Goal: Information Seeking & Learning: Learn about a topic

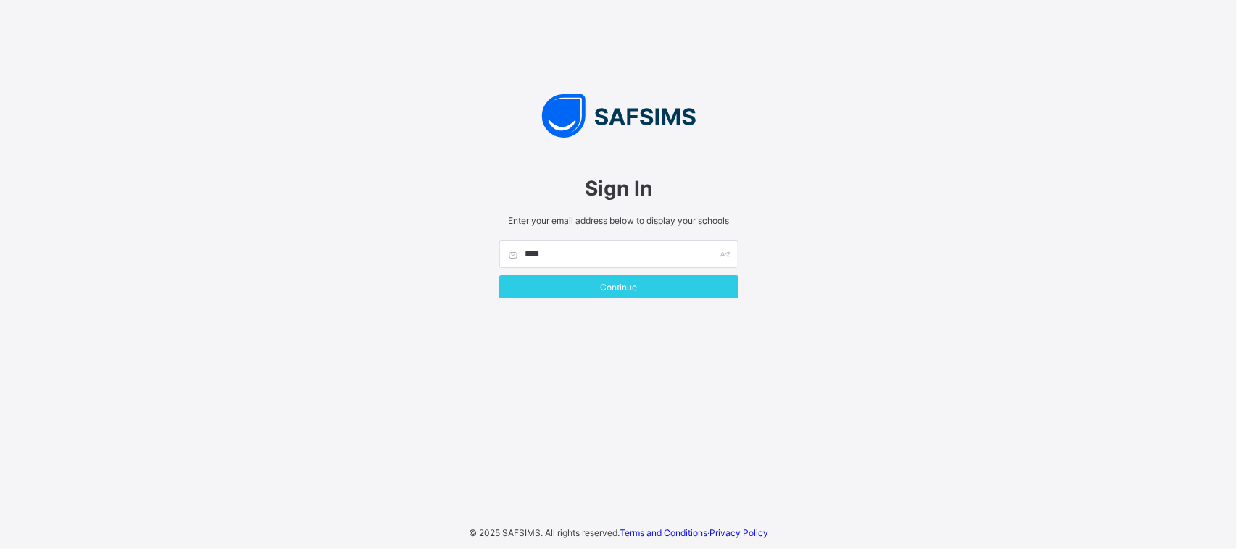
type input "**********"
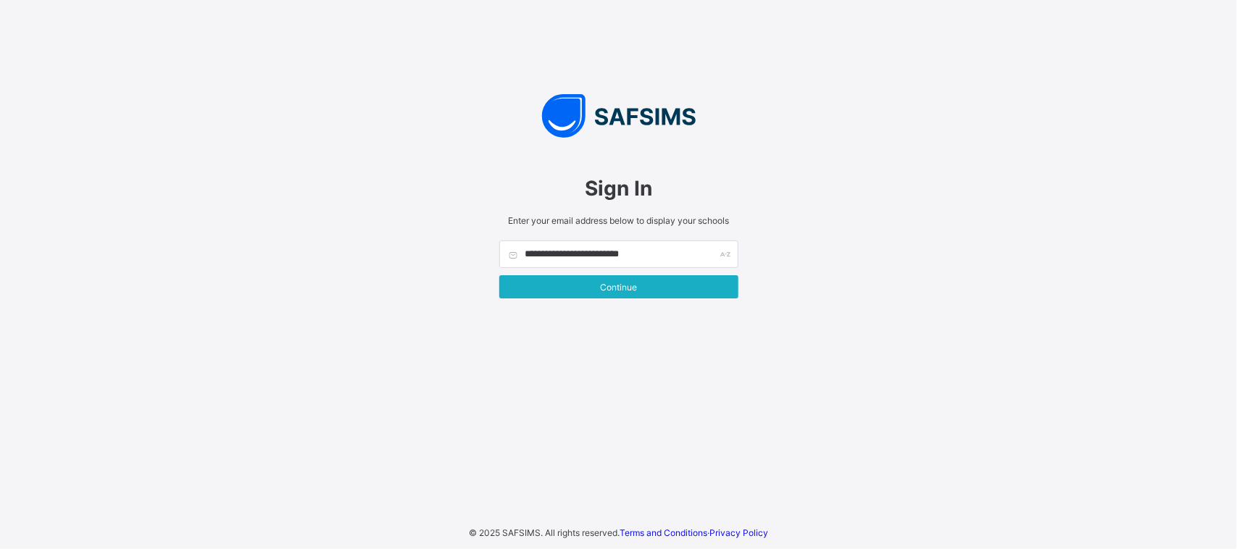
click at [643, 291] on span "Continue" at bounding box center [618, 287] width 217 height 11
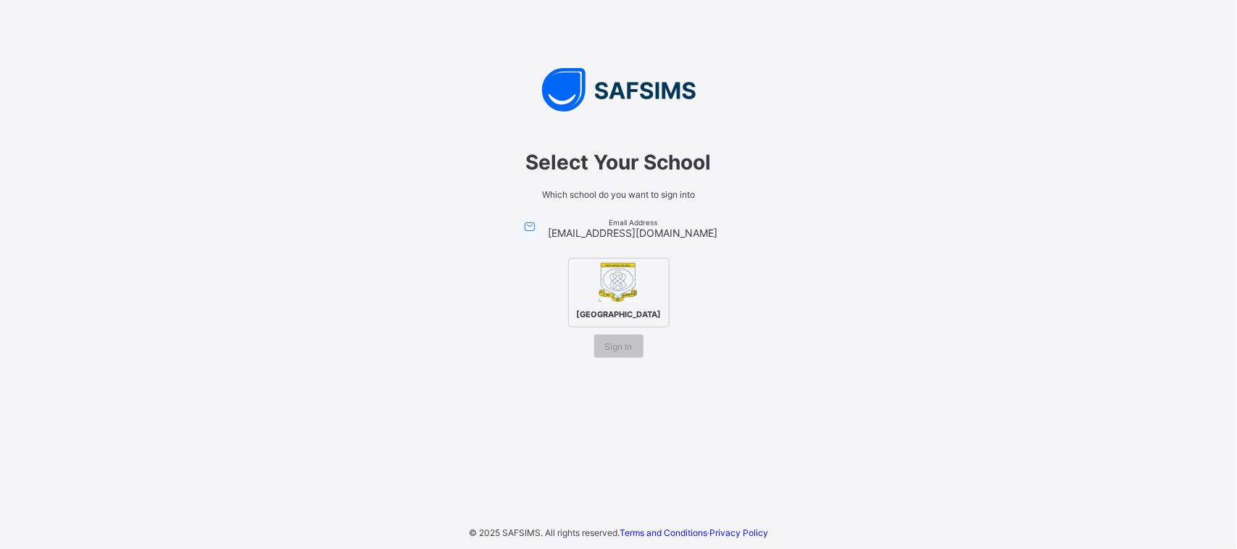
click at [631, 298] on div "[GEOGRAPHIC_DATA]" at bounding box center [618, 293] width 101 height 70
click at [627, 350] on span "Sign In" at bounding box center [619, 346] width 28 height 11
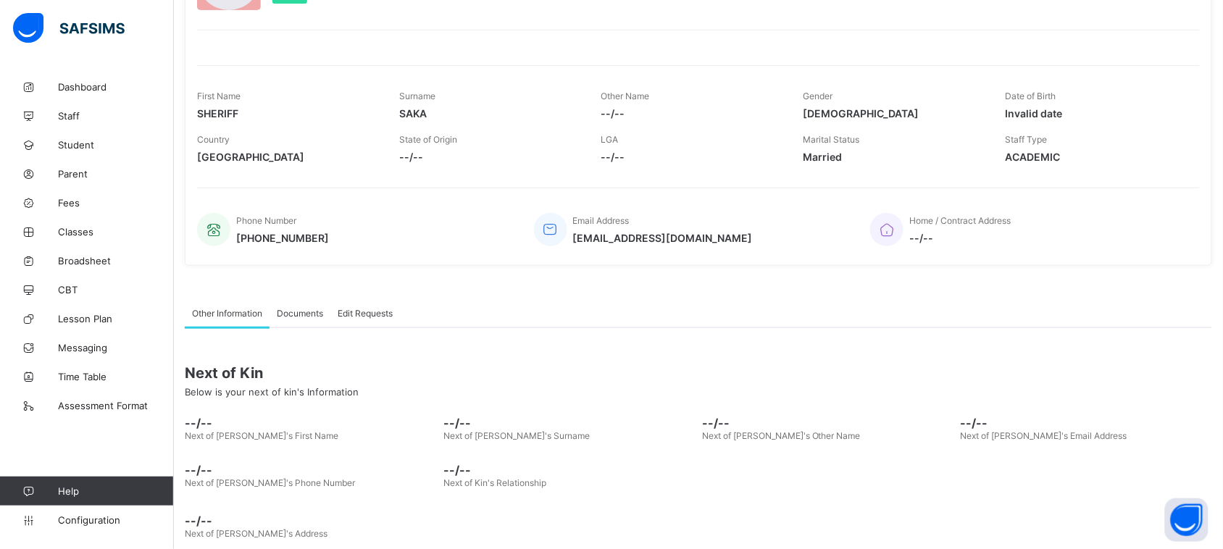
scroll to position [156, 0]
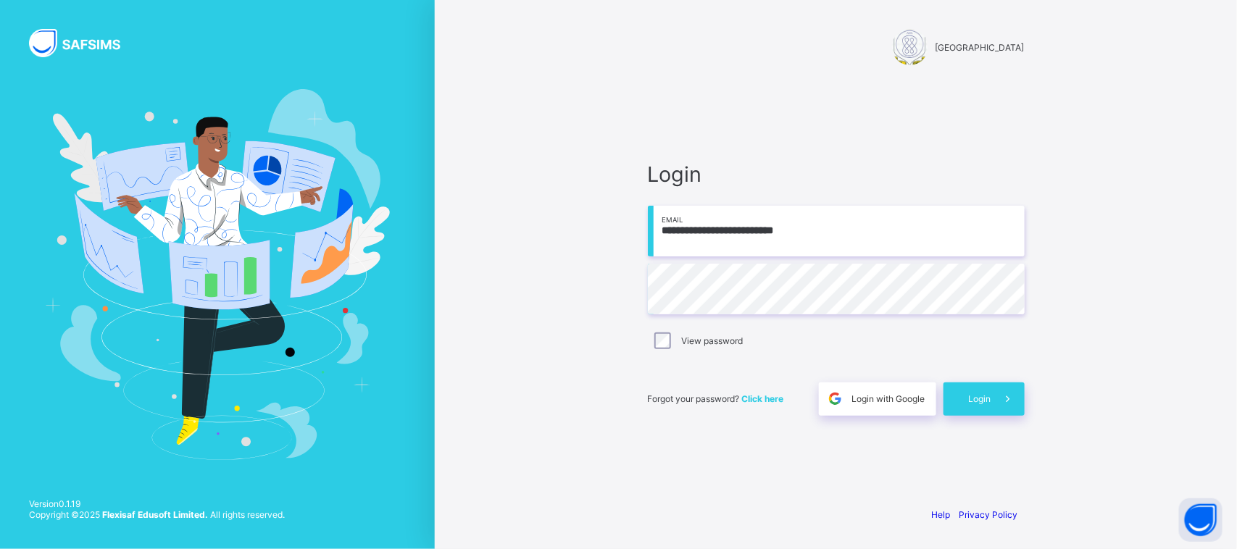
click at [779, 330] on div "View password" at bounding box center [836, 341] width 377 height 30
drag, startPoint x: 993, startPoint y: 396, endPoint x: 1005, endPoint y: 393, distance: 12.1
click at [996, 396] on span at bounding box center [1007, 398] width 33 height 33
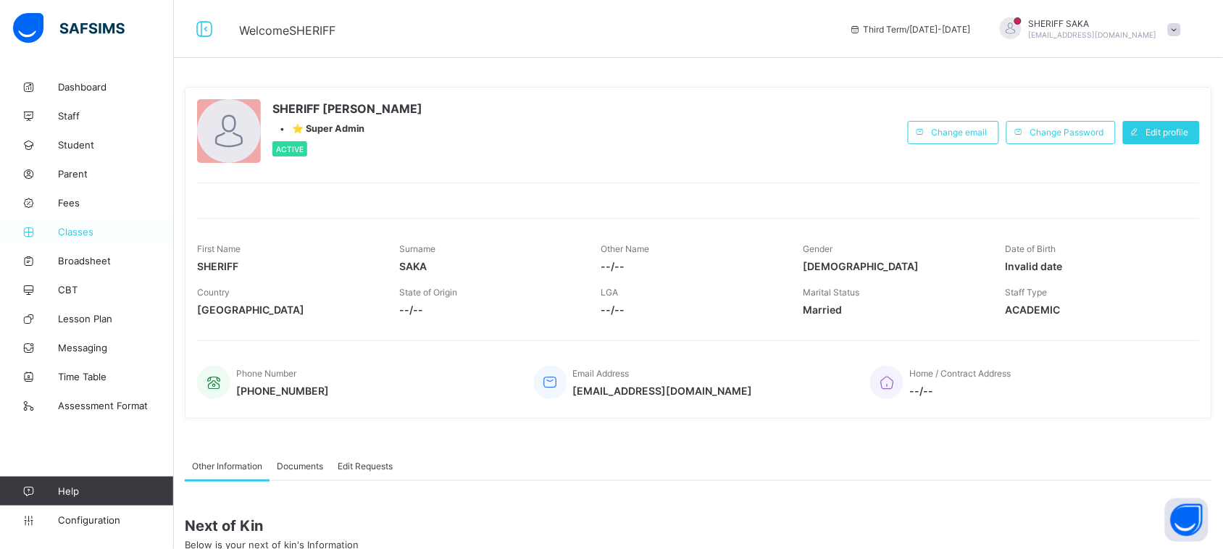
click at [78, 228] on span "Classes" at bounding box center [116, 232] width 116 height 12
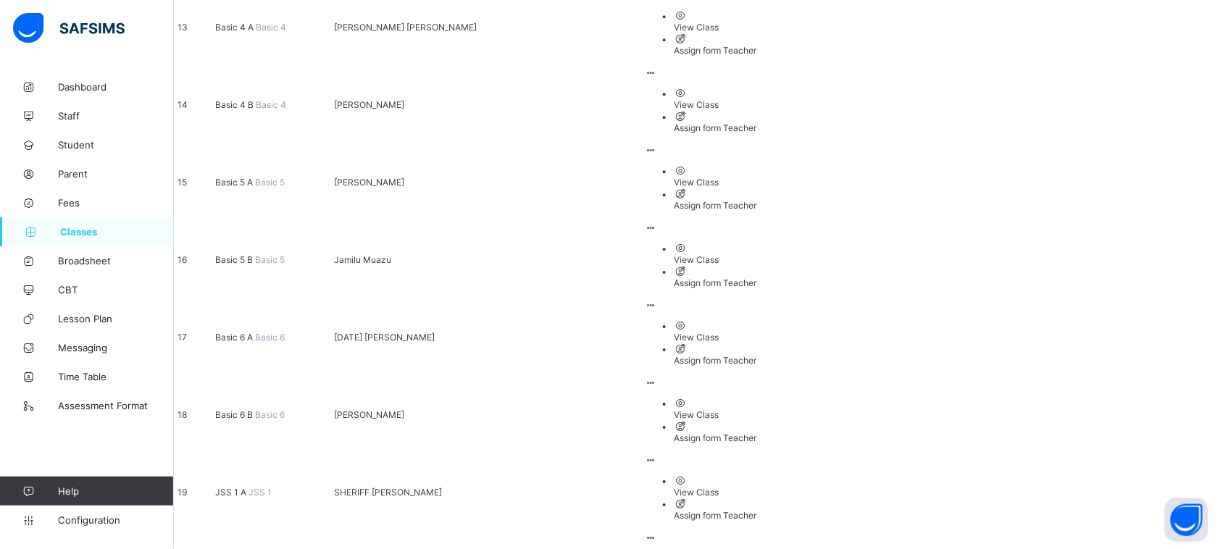
scroll to position [996, 0]
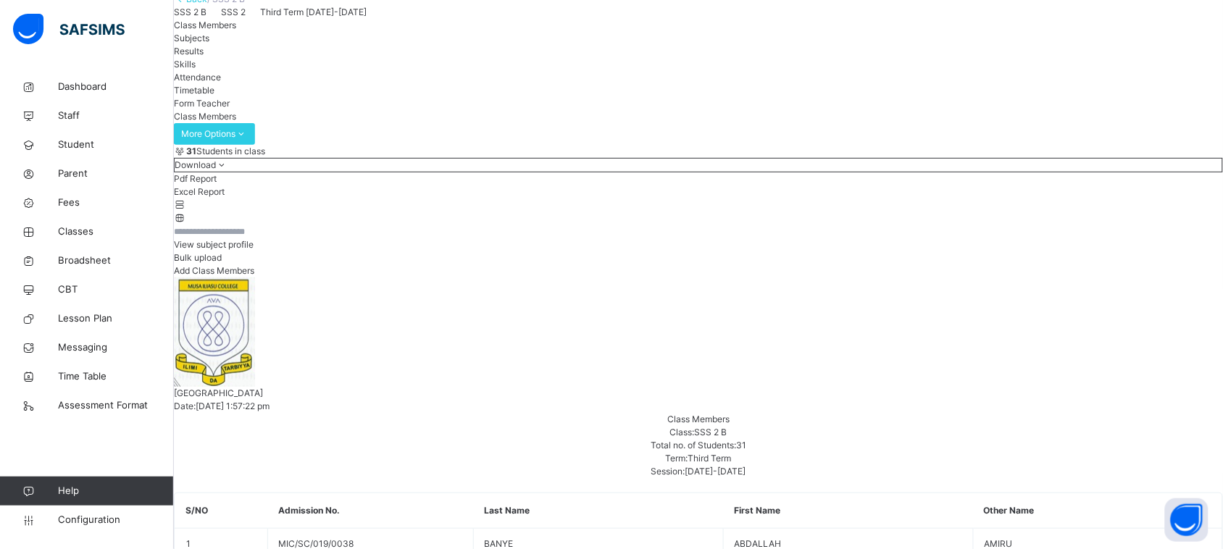
scroll to position [181, 0]
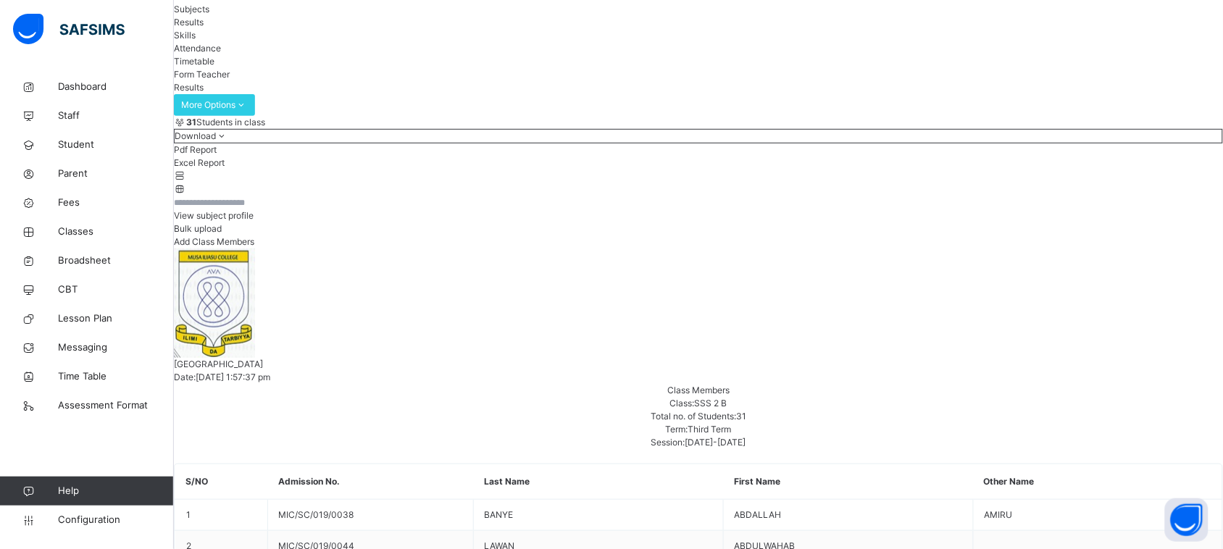
scroll to position [0, 0]
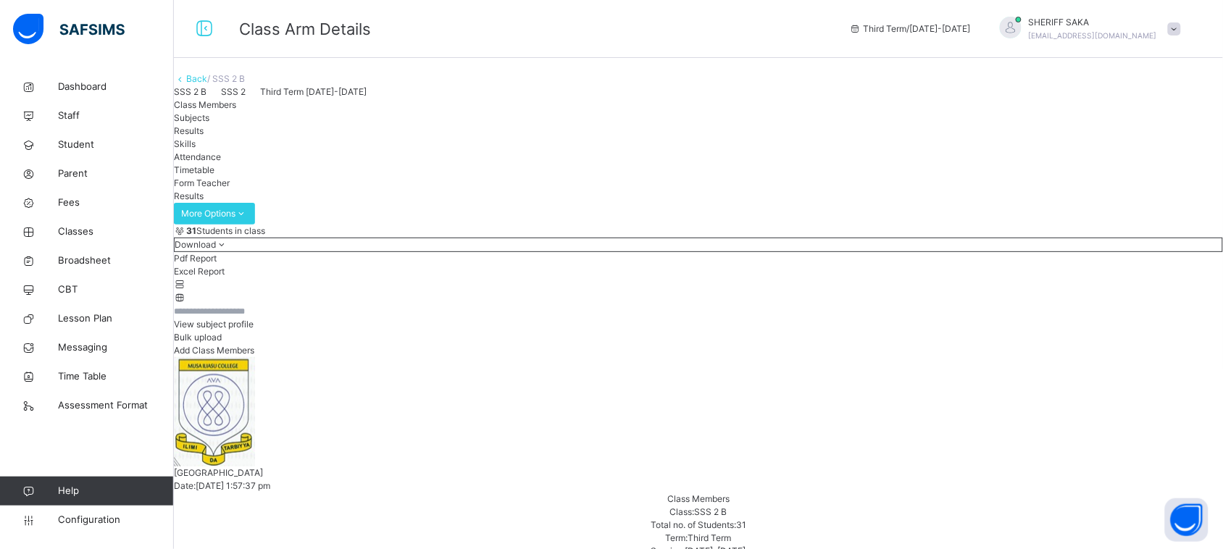
click at [196, 149] on span "Skills" at bounding box center [185, 143] width 22 height 11
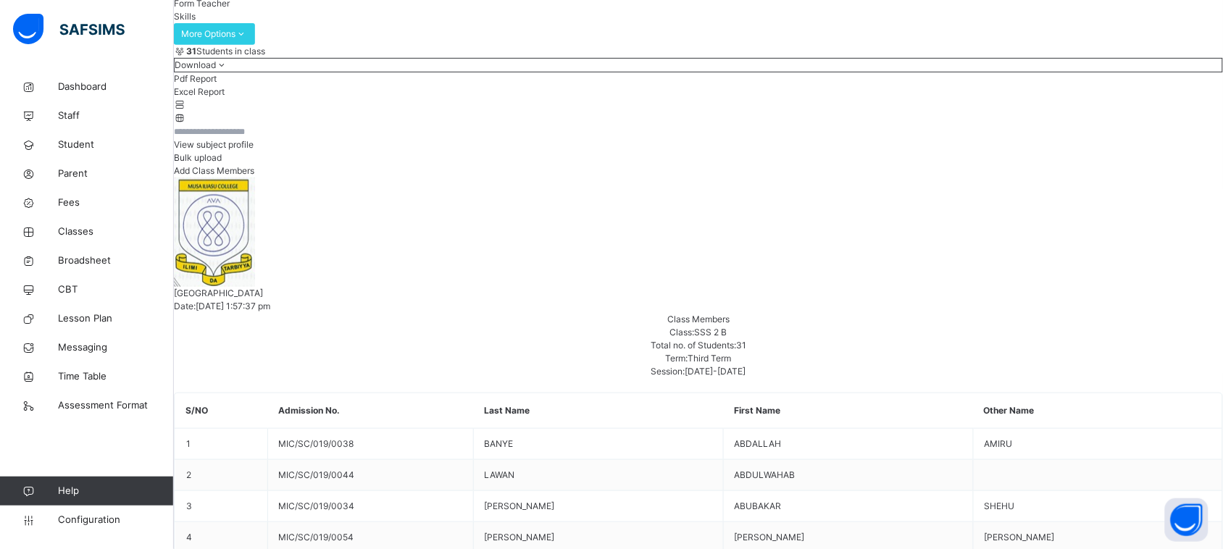
scroll to position [181, 0]
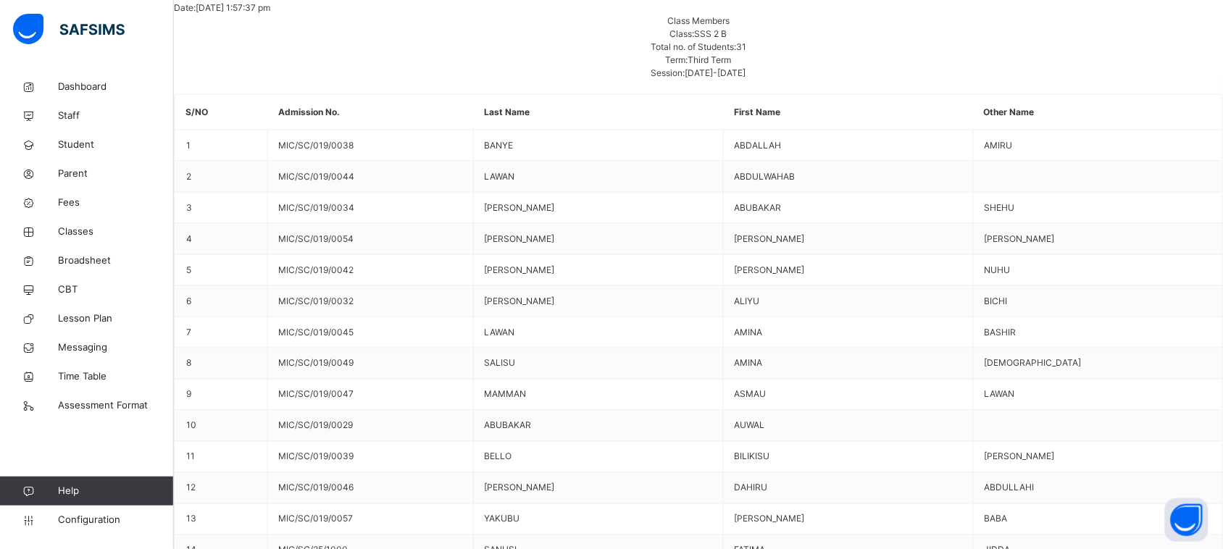
scroll to position [581, 0]
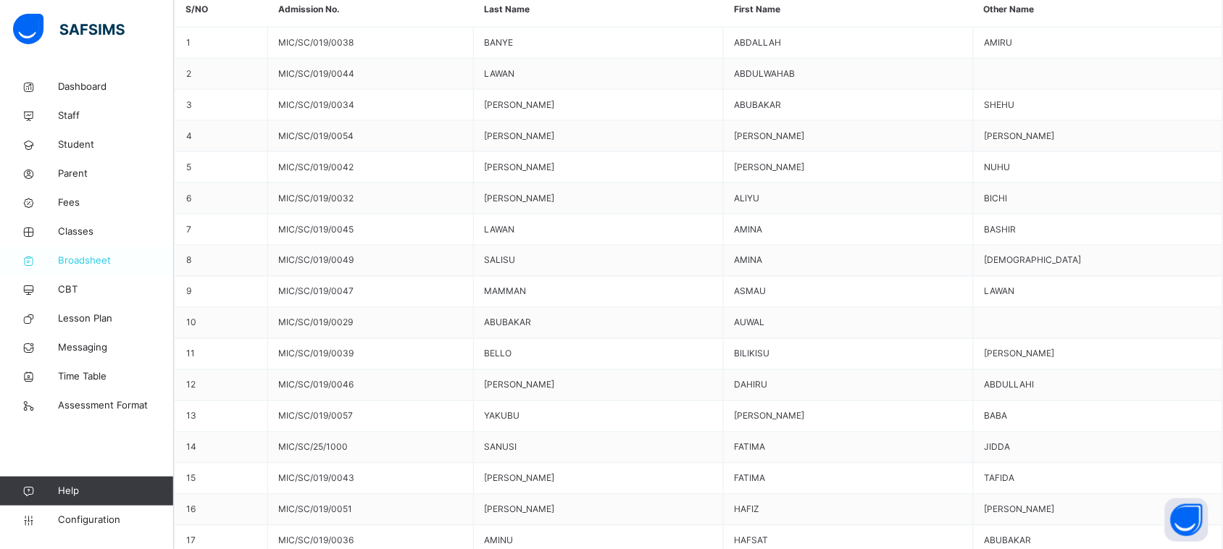
click at [92, 261] on span "Broadsheet" at bounding box center [116, 261] width 116 height 14
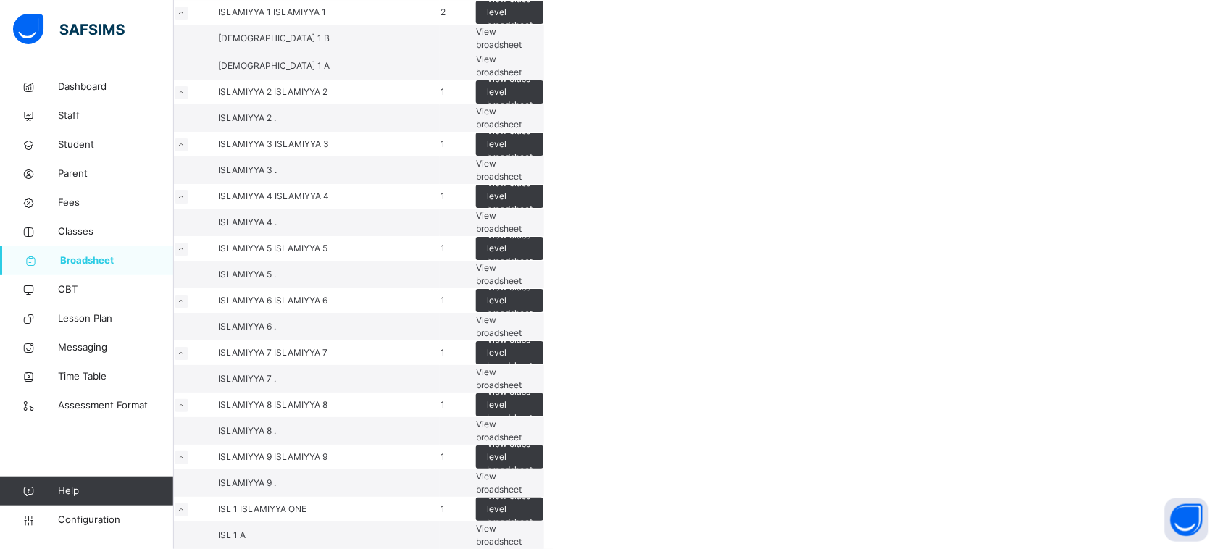
scroll to position [1630, 0]
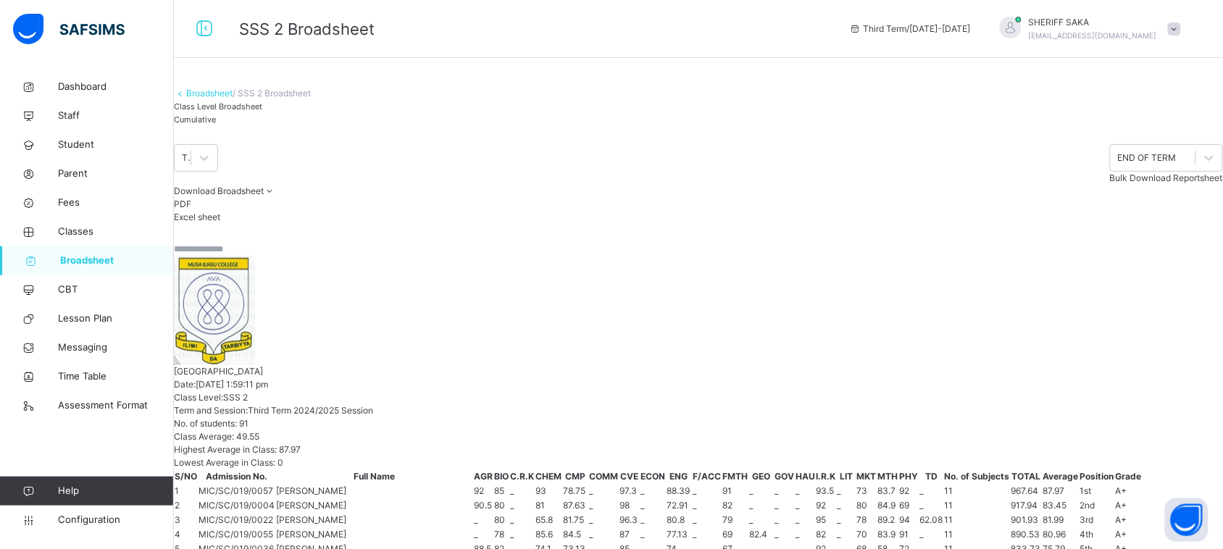
click at [216, 125] on span "Cumulative" at bounding box center [195, 119] width 42 height 10
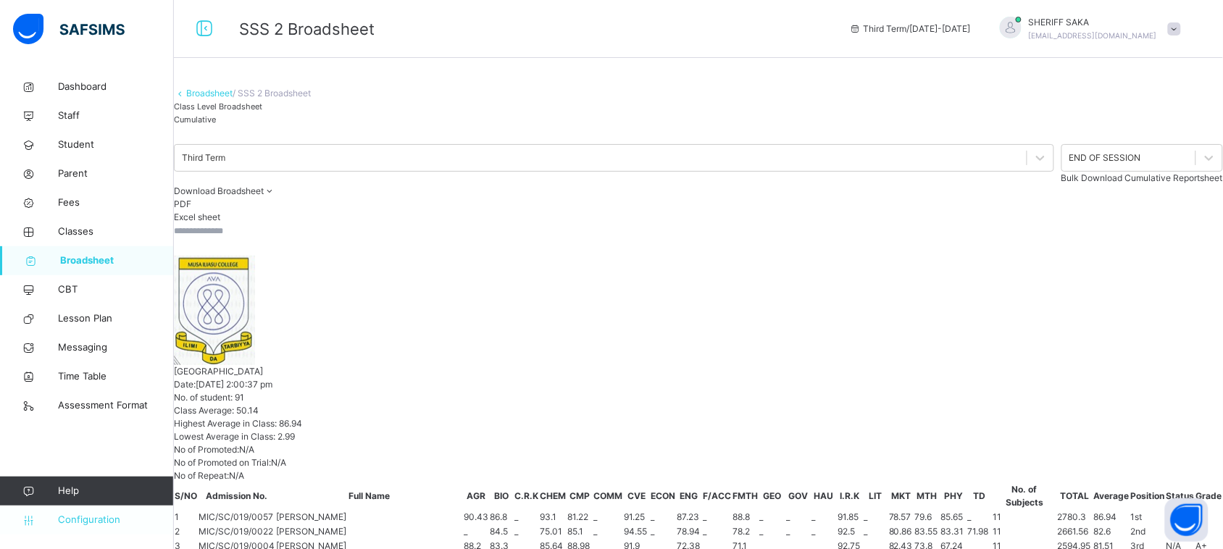
click at [110, 522] on span "Configuration" at bounding box center [115, 520] width 115 height 14
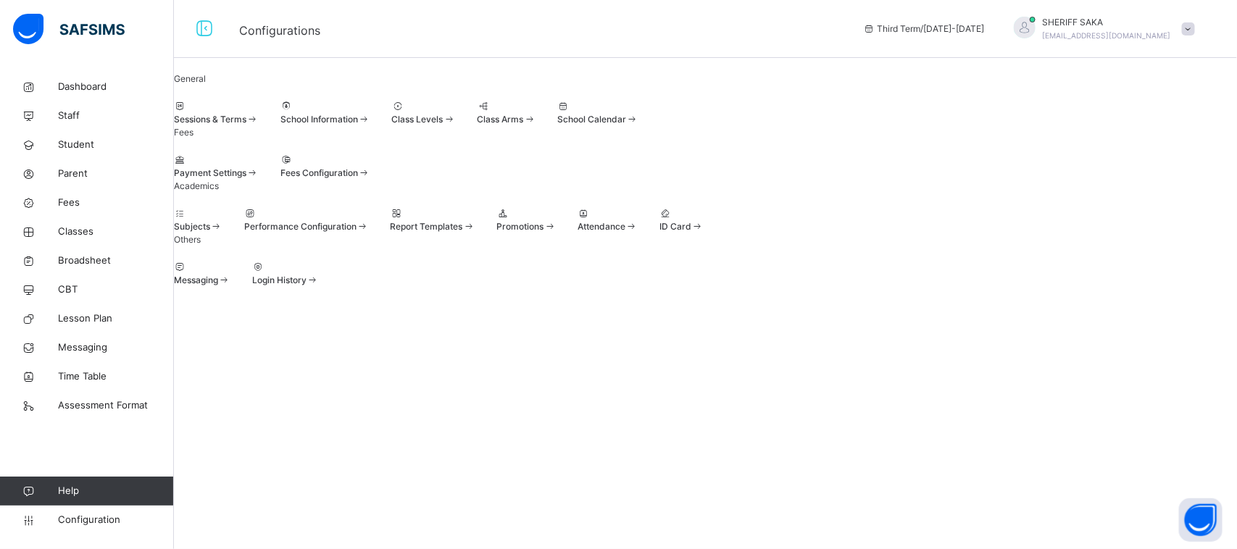
click at [356, 232] on span "Performance Configuration" at bounding box center [300, 226] width 112 height 11
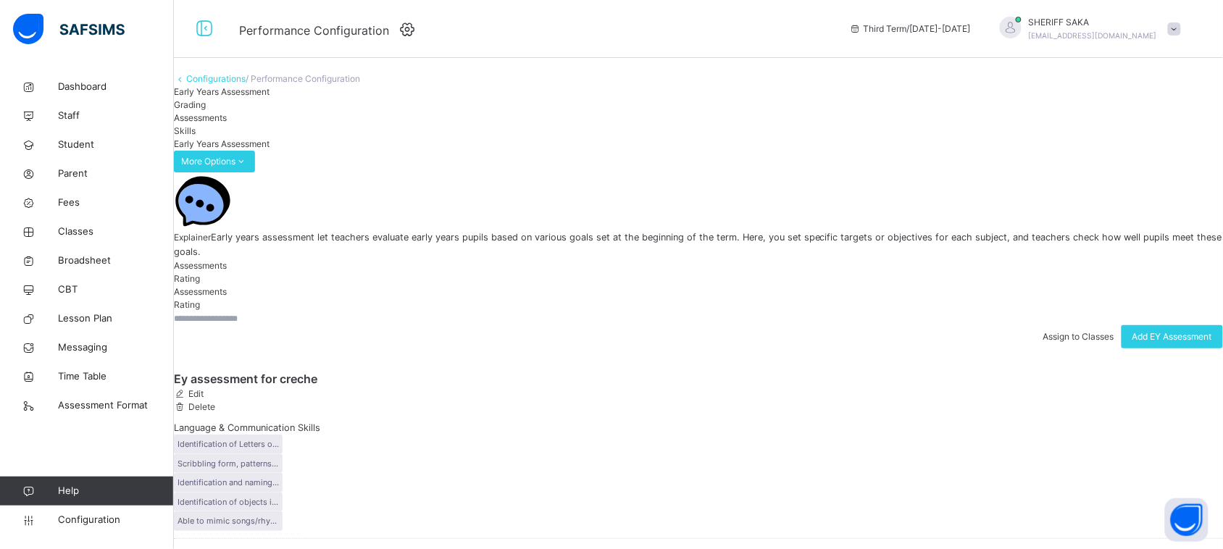
click at [206, 110] on span "Grading" at bounding box center [190, 104] width 32 height 11
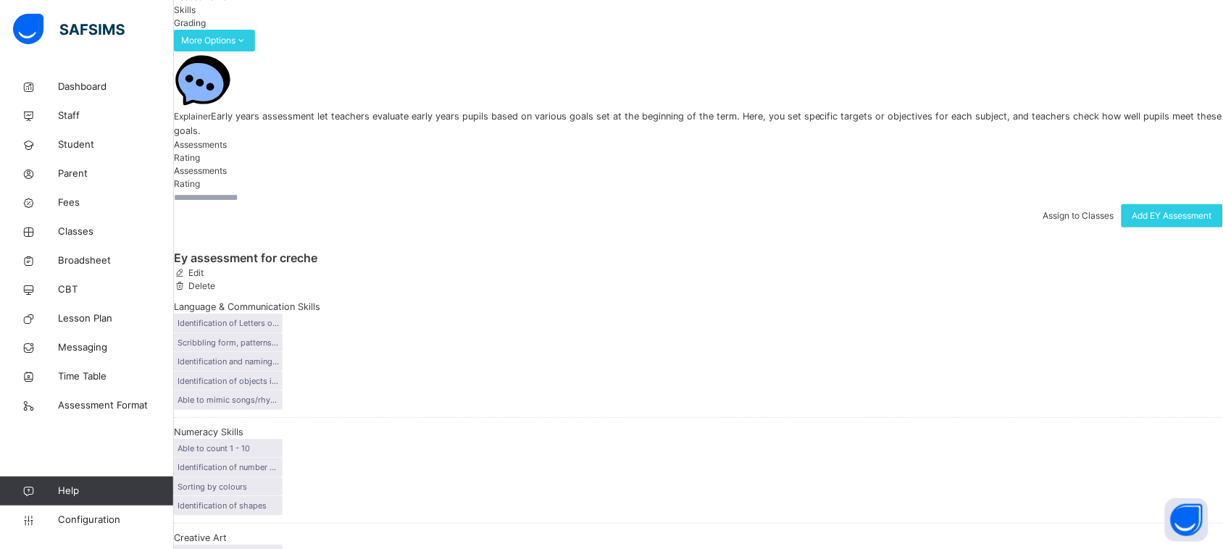
scroll to position [272, 0]
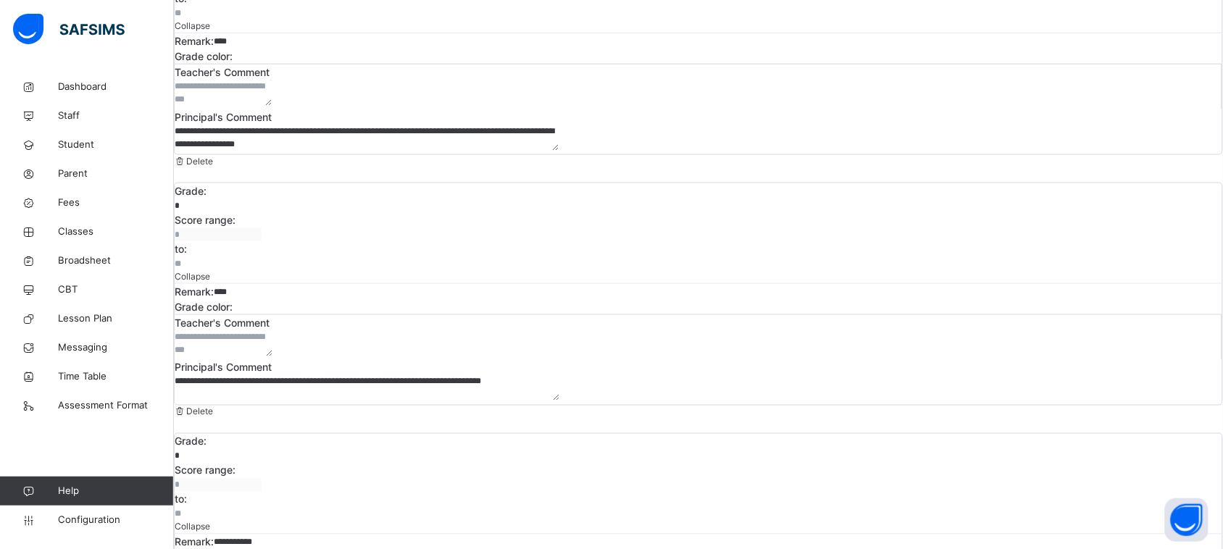
scroll to position [543, 0]
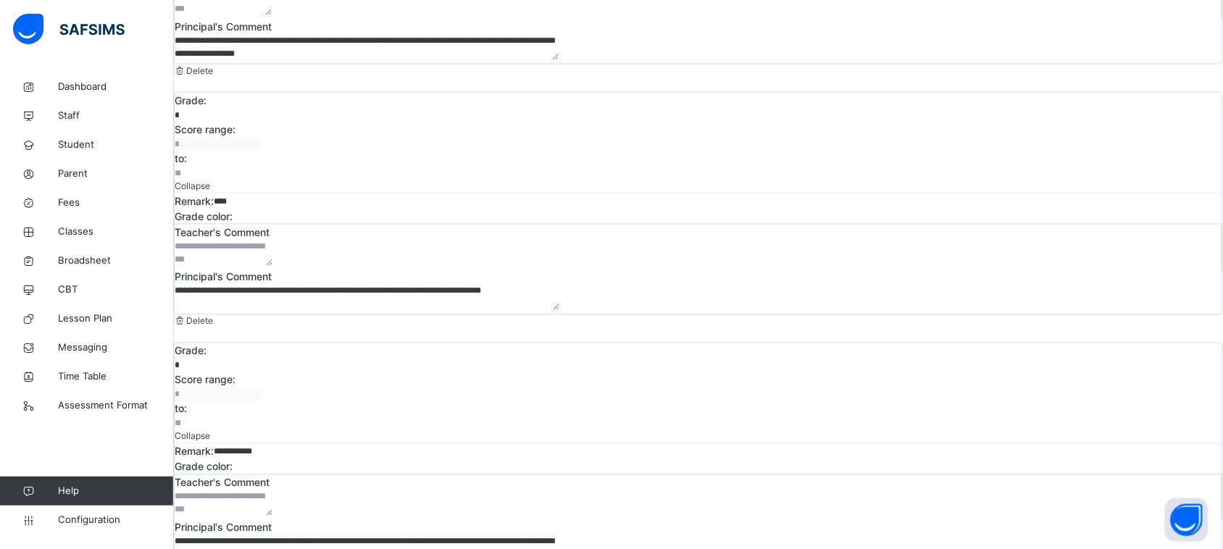
click at [559, 285] on textarea "**********" at bounding box center [367, 298] width 385 height 26
click at [559, 535] on textarea "**********" at bounding box center [367, 548] width 385 height 26
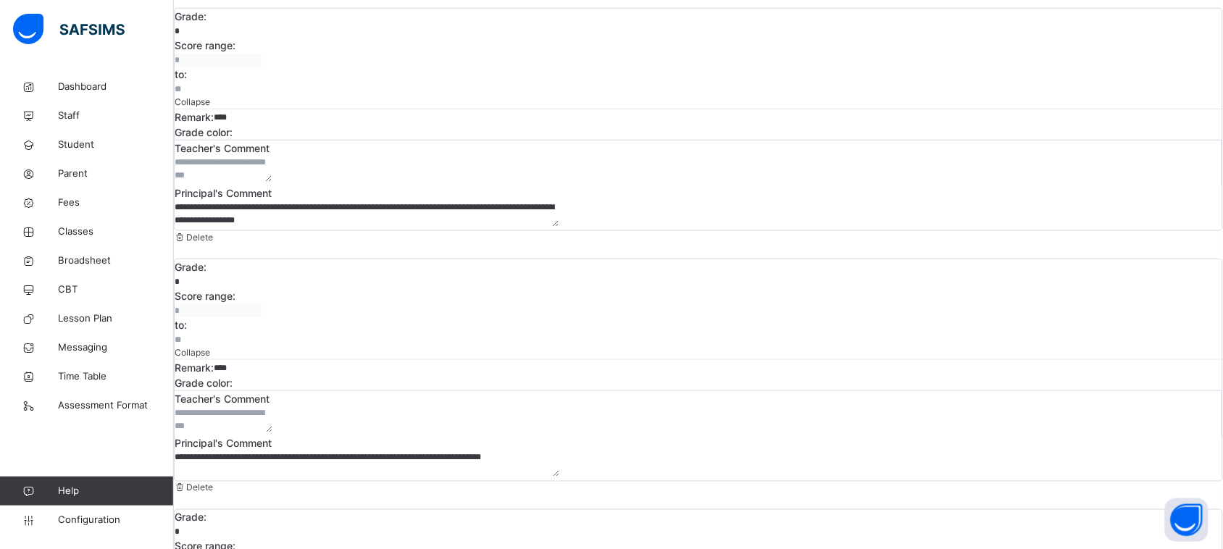
scroll to position [286, 0]
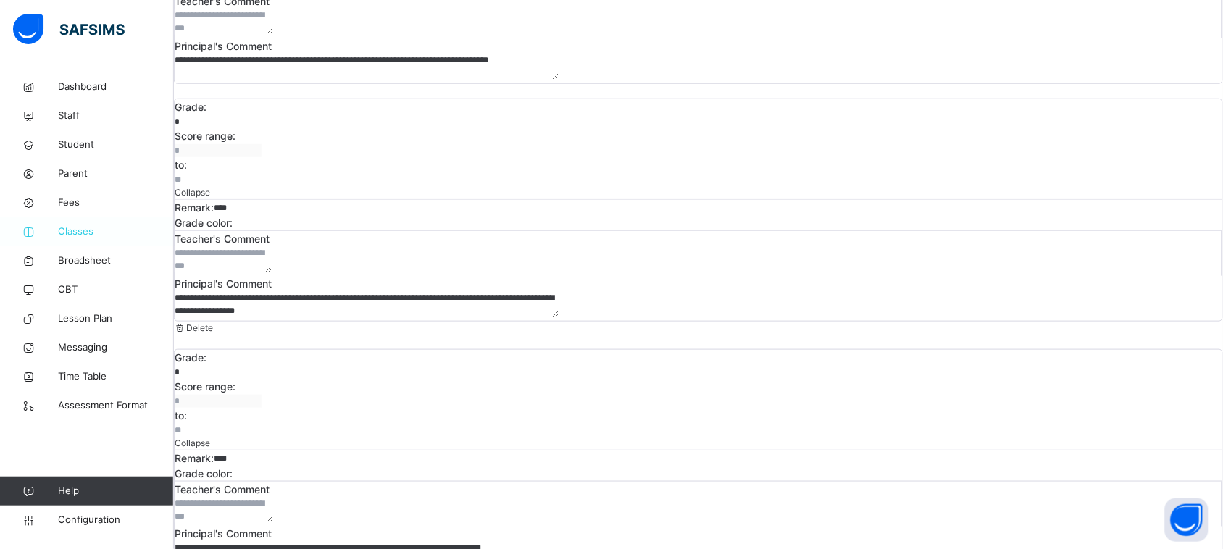
click at [74, 254] on span "Broadsheet" at bounding box center [116, 261] width 116 height 14
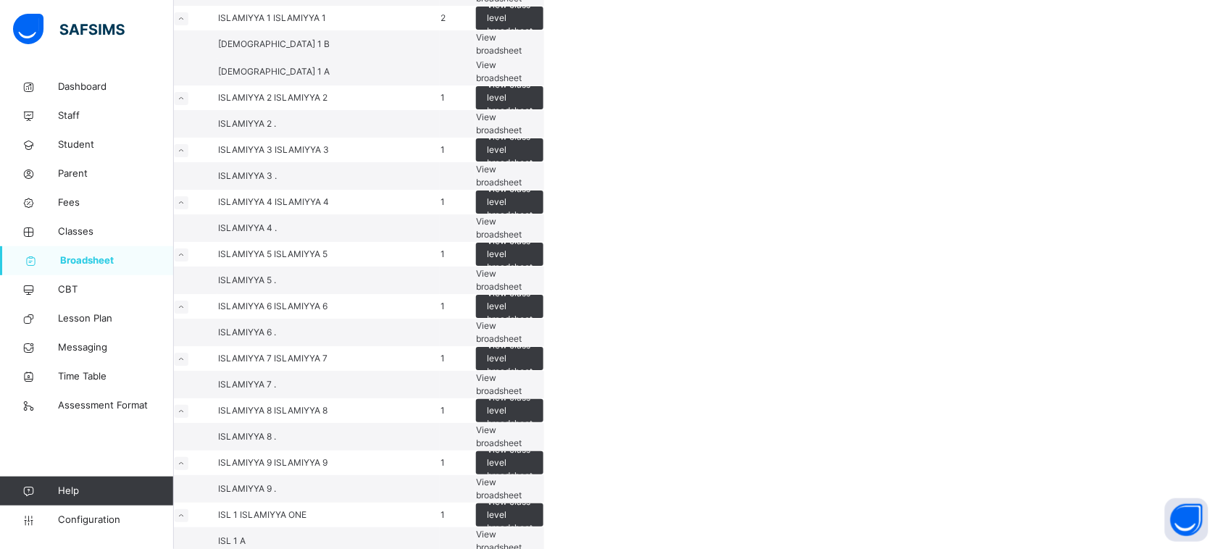
scroll to position [1539, 0]
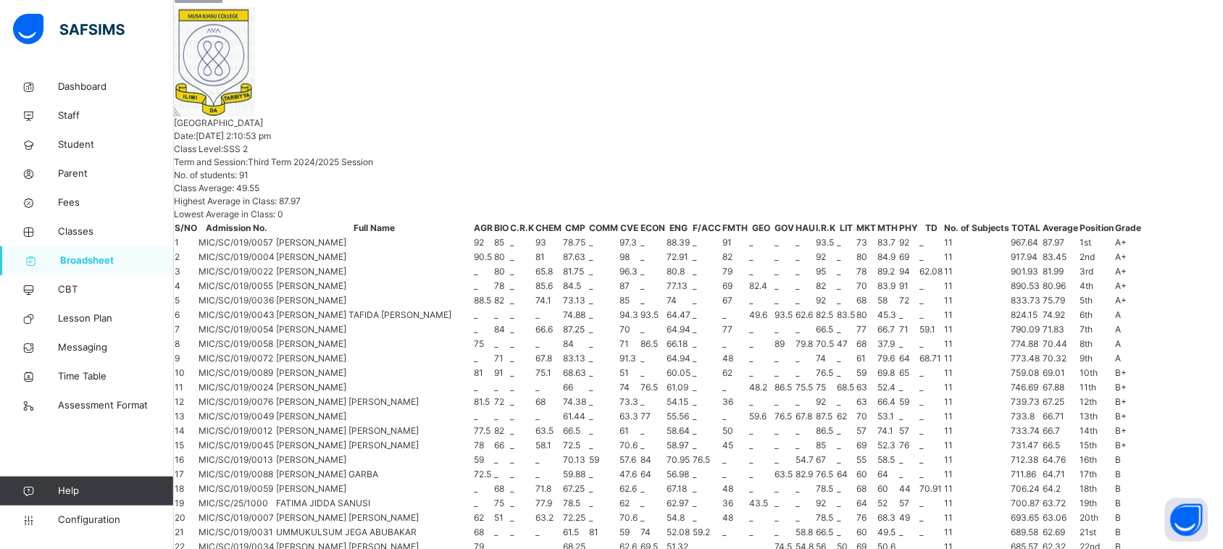
scroll to position [267, 0]
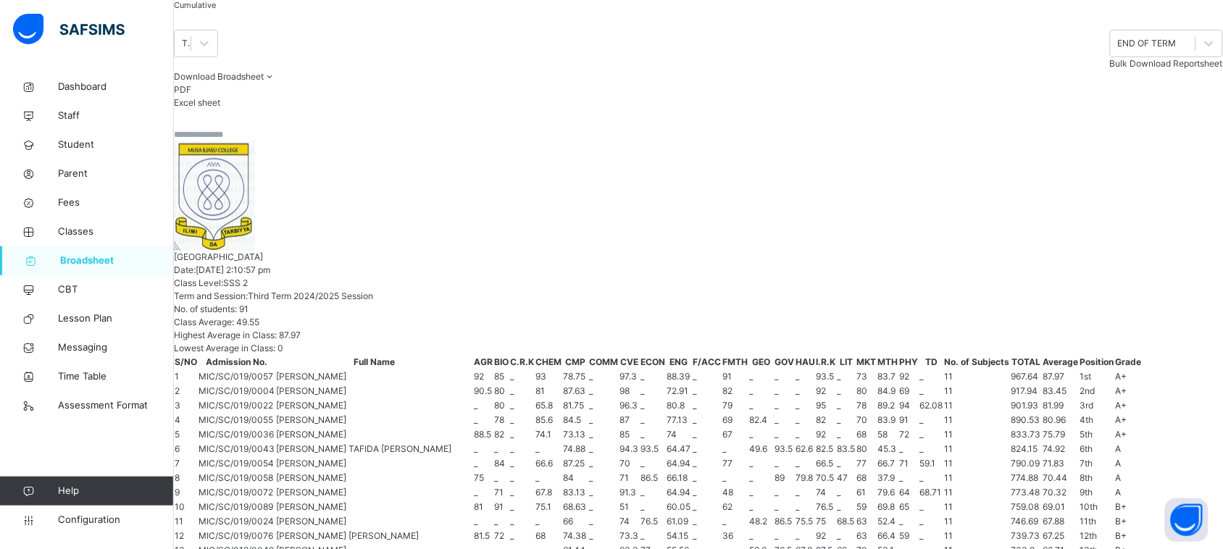
scroll to position [0, 0]
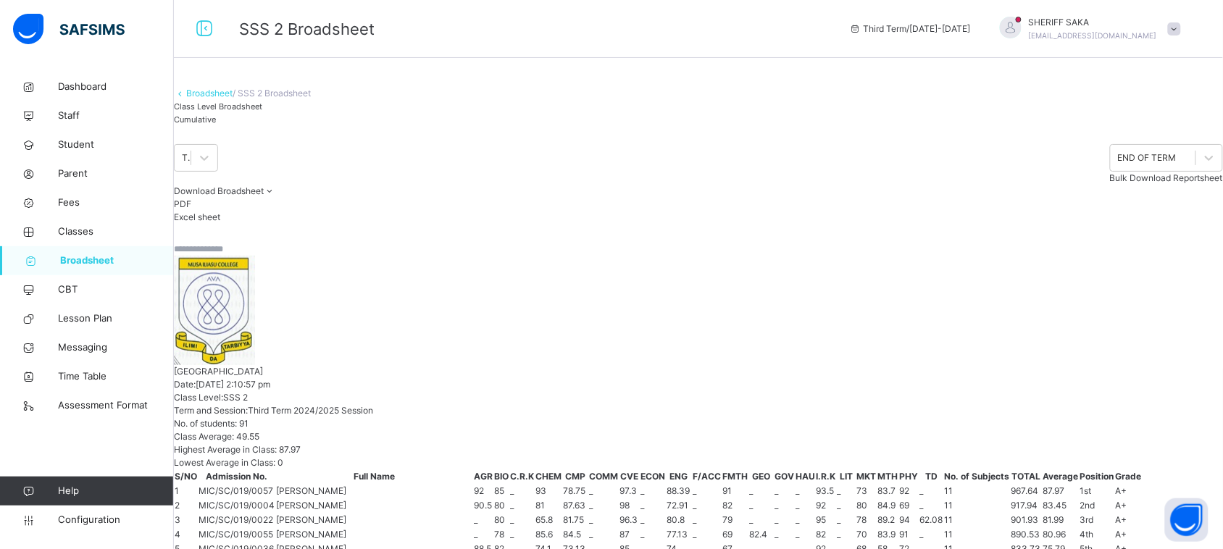
click at [216, 125] on span "Cumulative" at bounding box center [195, 119] width 42 height 10
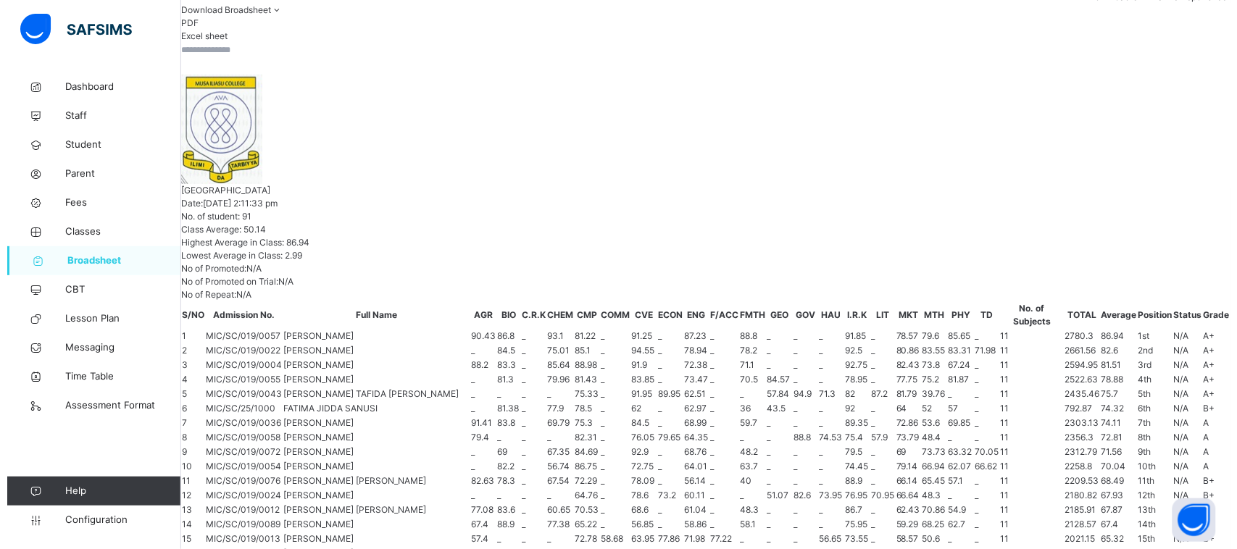
scroll to position [0, 779]
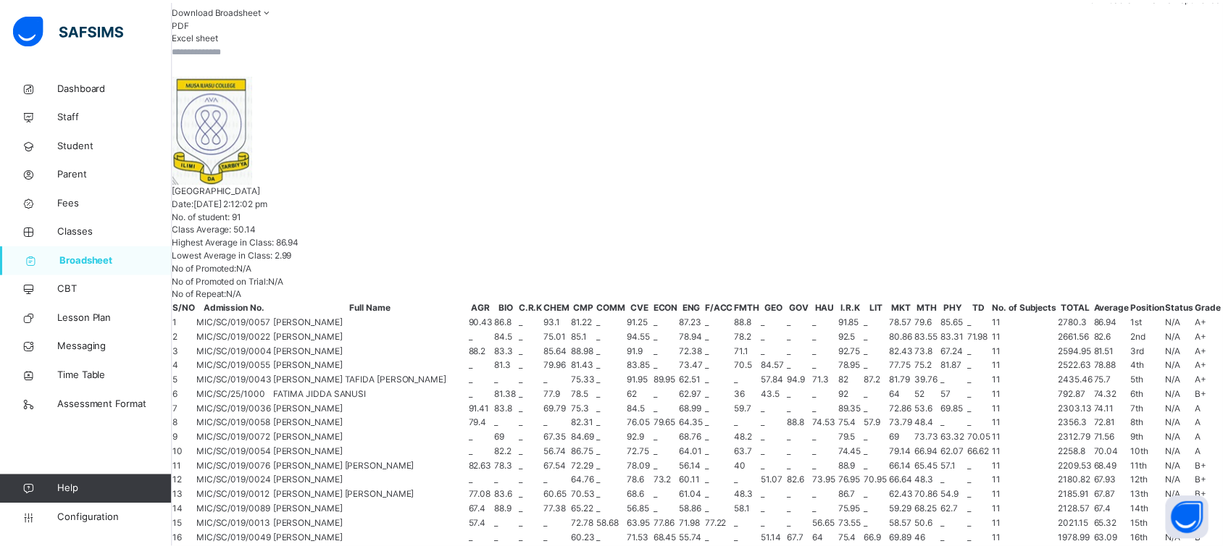
scroll to position [350, 0]
